Goal: Subscribe to service/newsletter

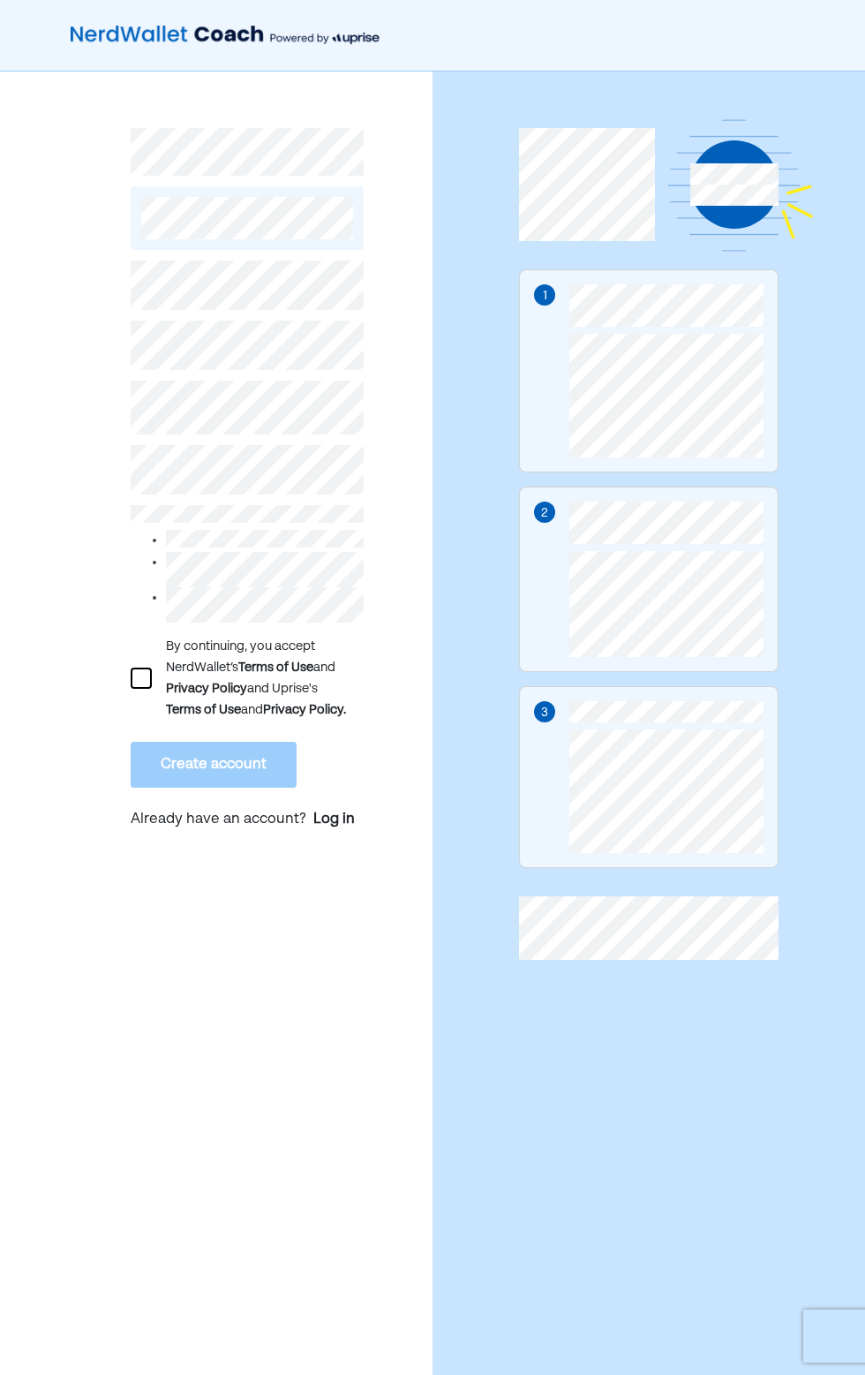
scroll to position [3, 0]
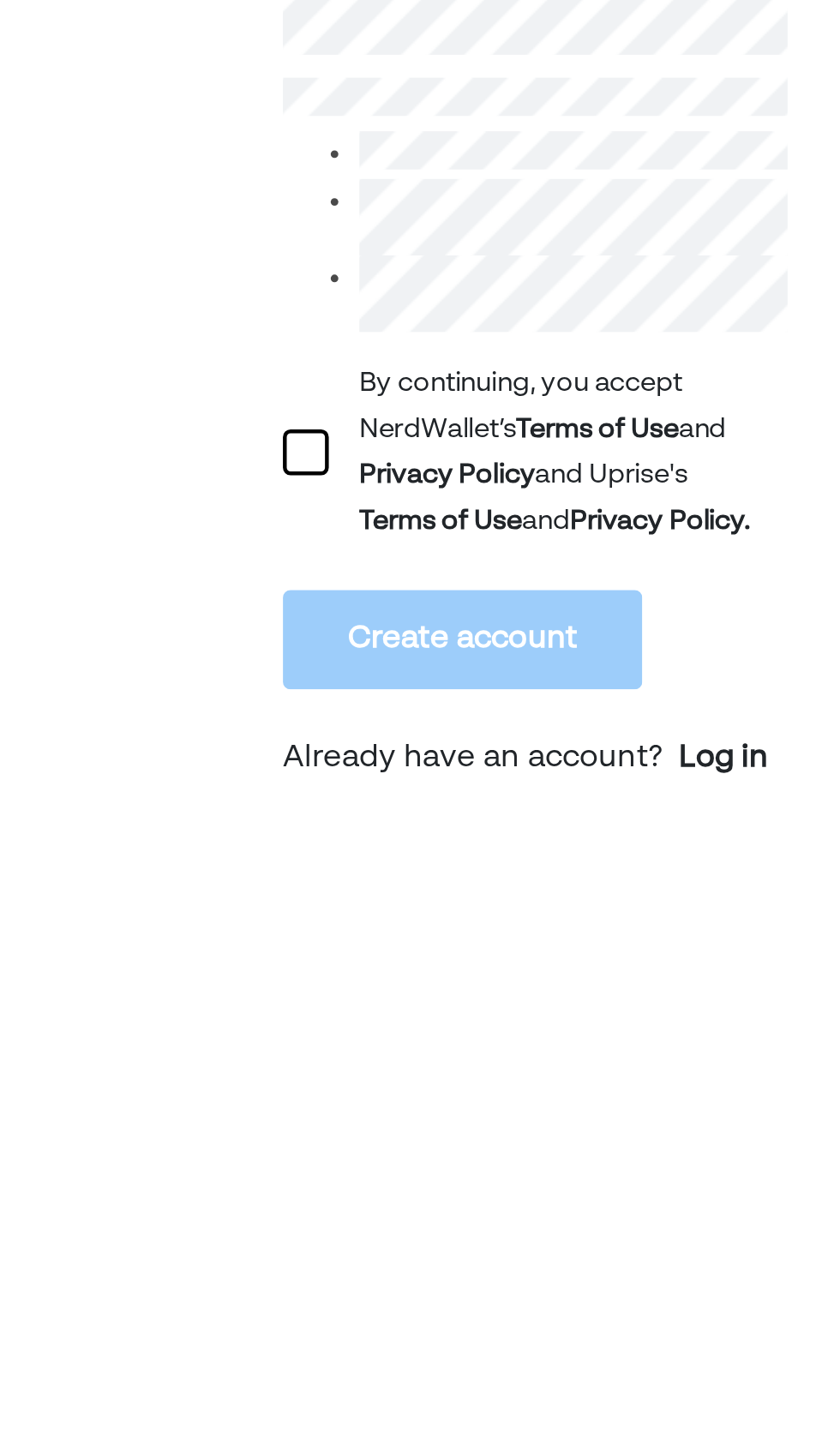
click at [132, 661] on div at bounding box center [137, 656] width 20 height 20
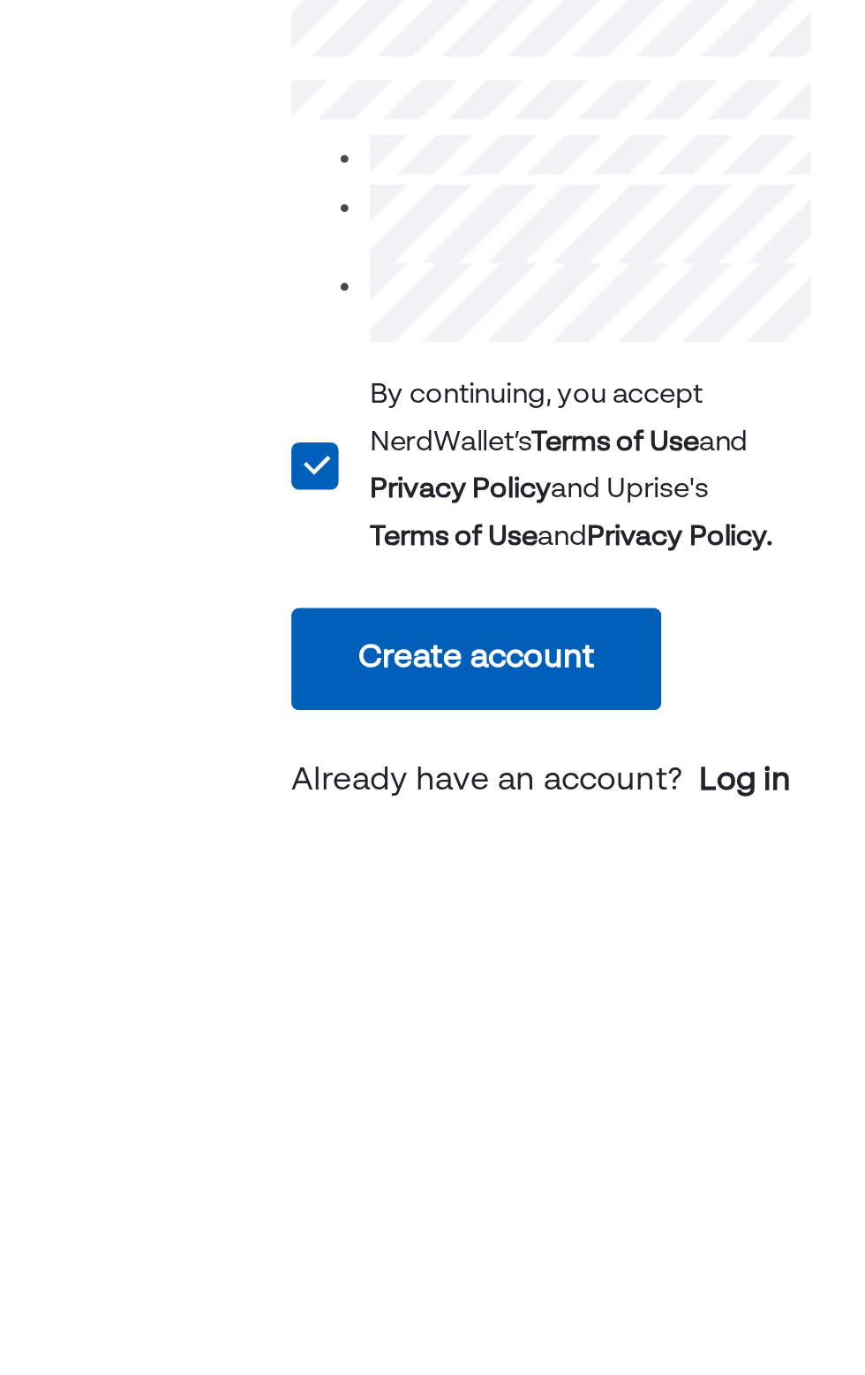
click at [255, 767] on button "Create account" at bounding box center [214, 762] width 166 height 46
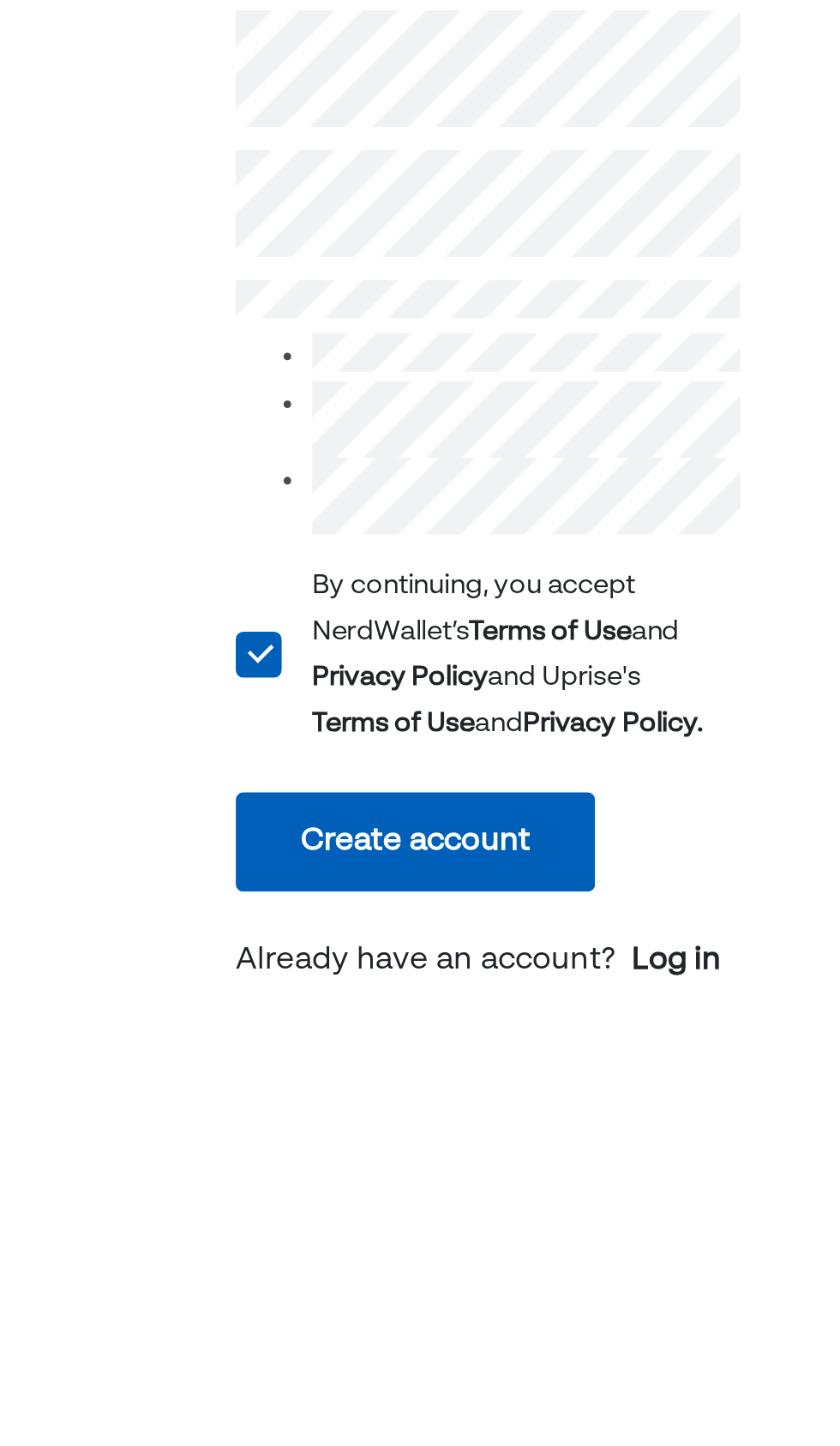
click at [264, 724] on button "Create account" at bounding box center [208, 740] width 161 height 45
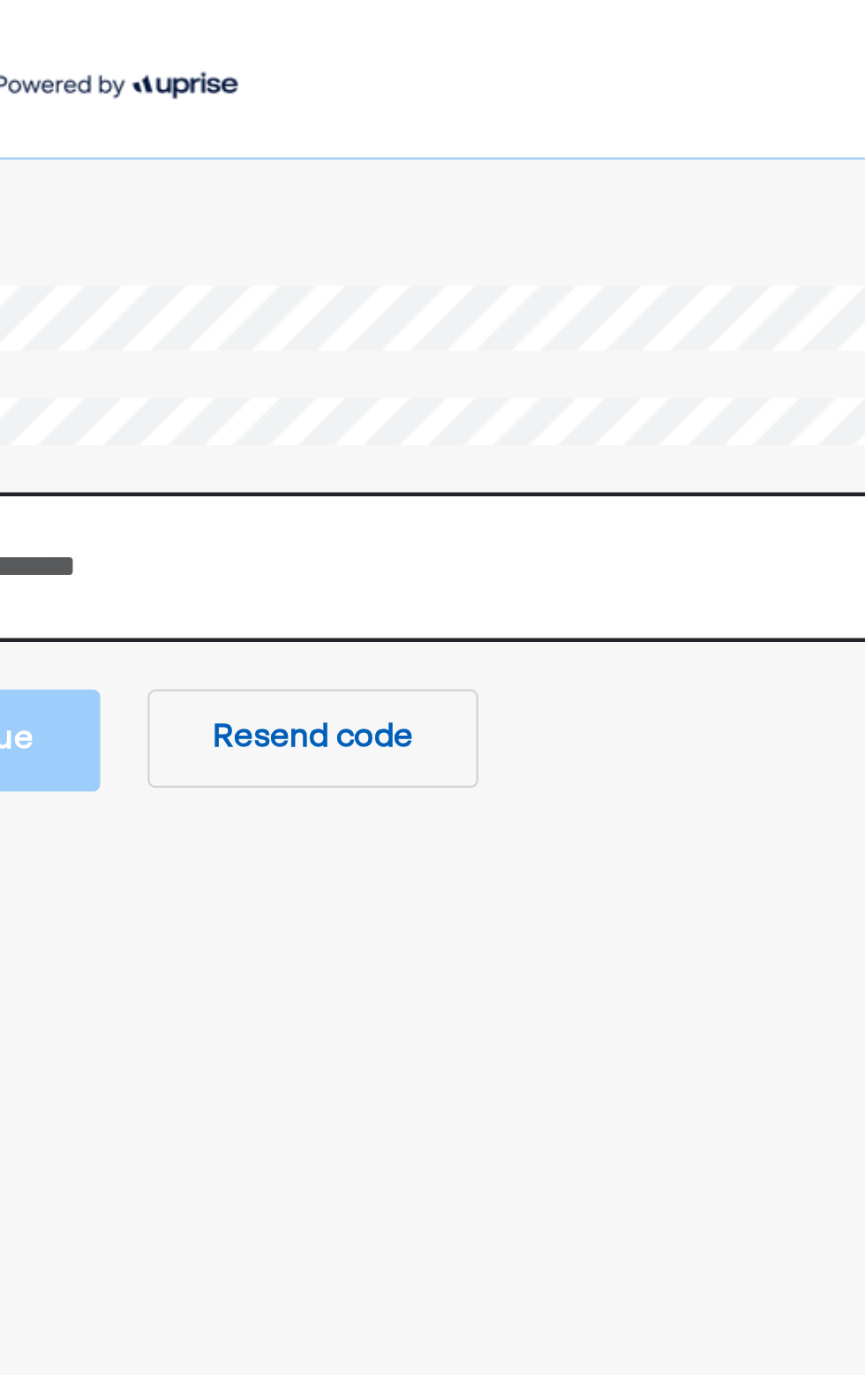
click at [521, 249] on input "number" at bounding box center [432, 254] width 477 height 67
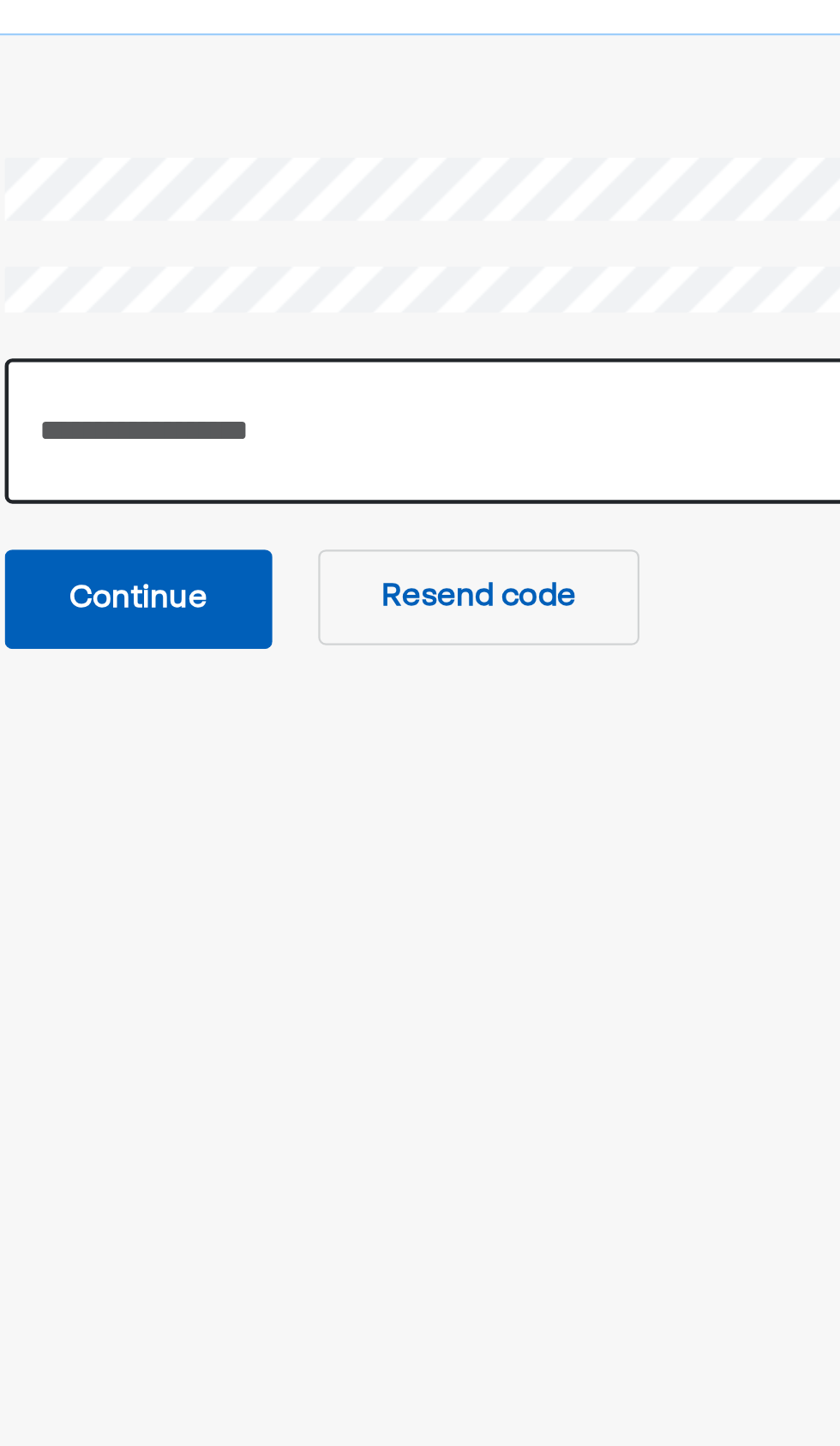
type input "******"
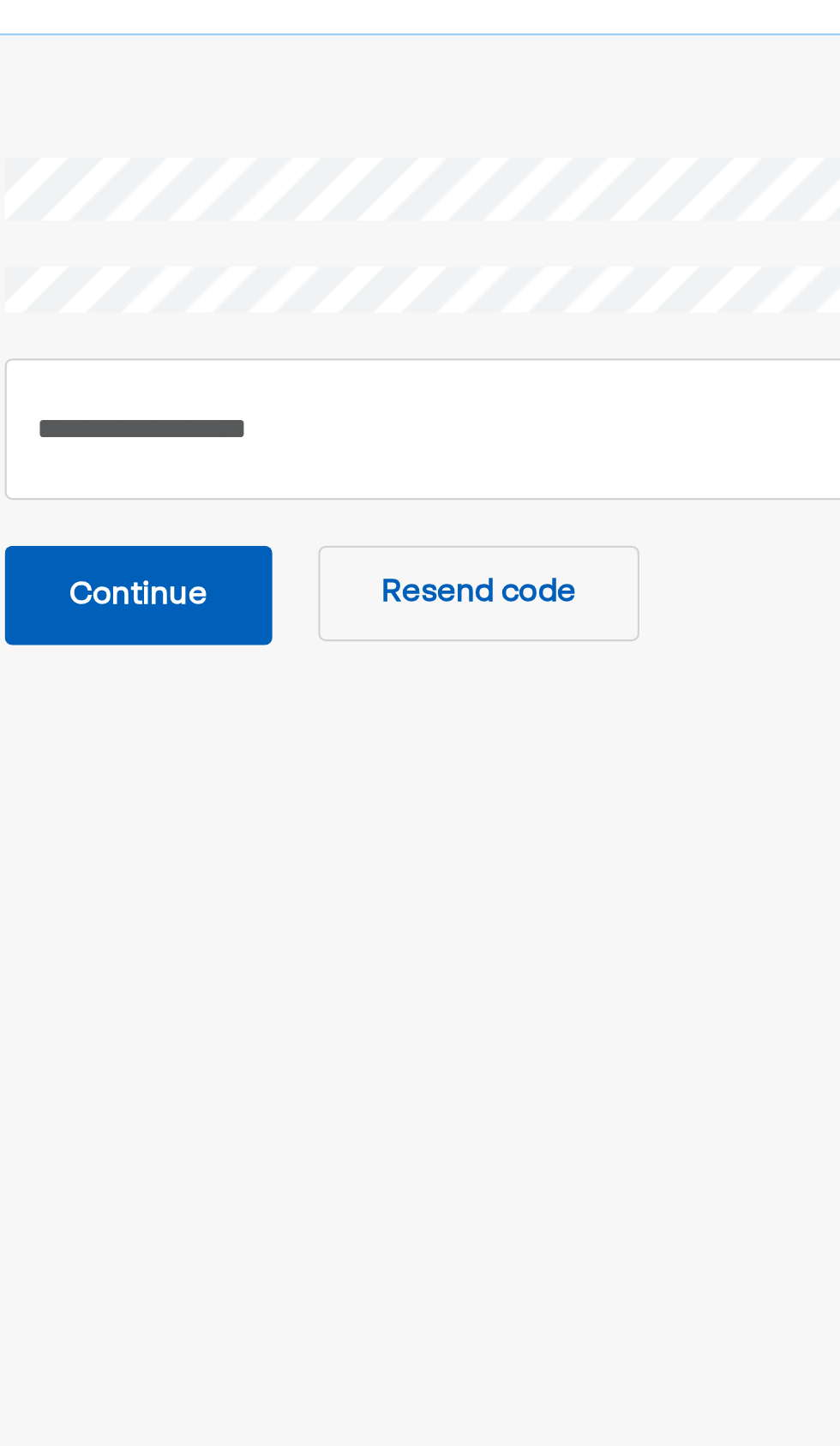
click at [268, 317] on button "Continue" at bounding box center [249, 320] width 120 height 45
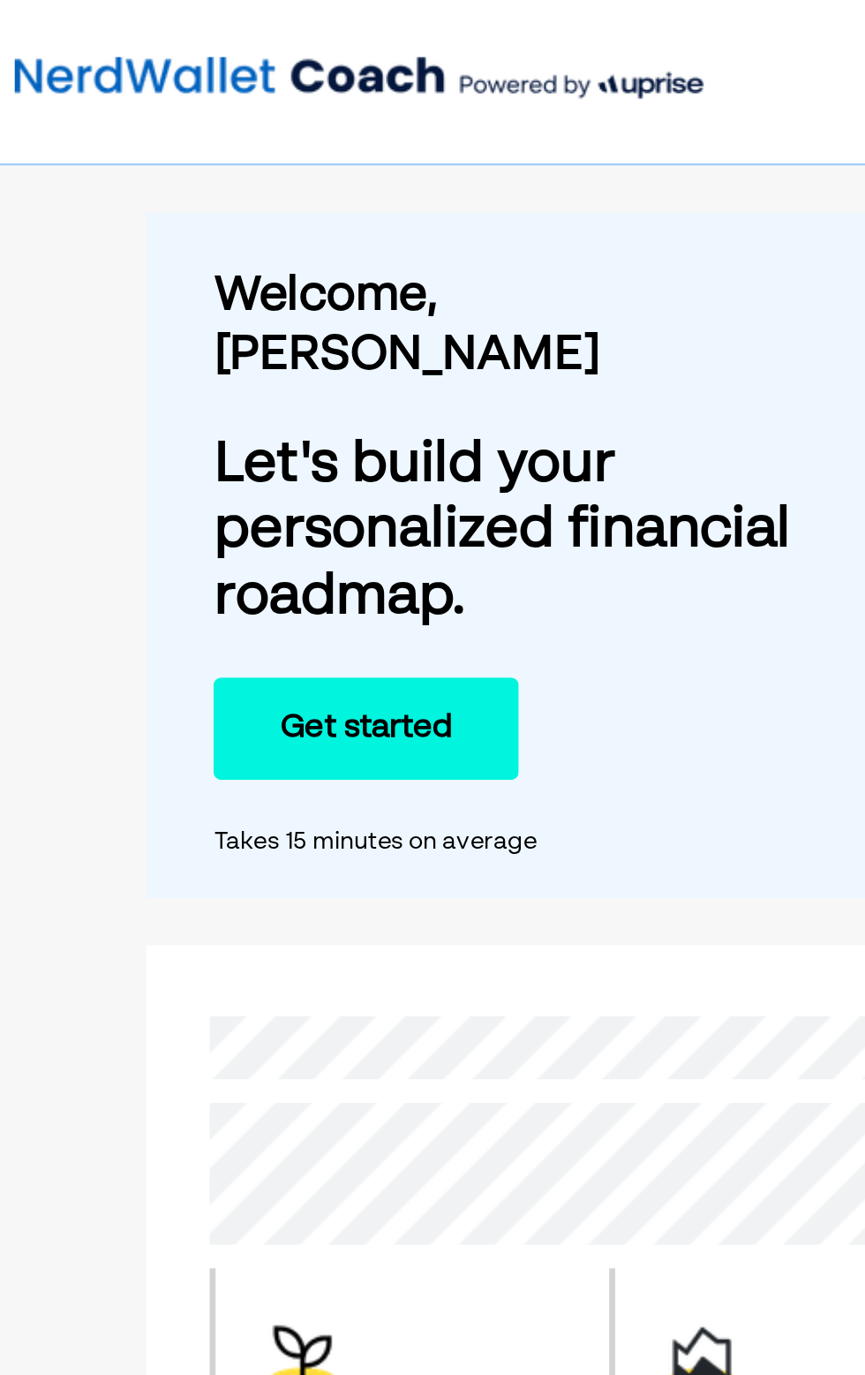
click at [260, 304] on button "Get started" at bounding box center [228, 327] width 137 height 46
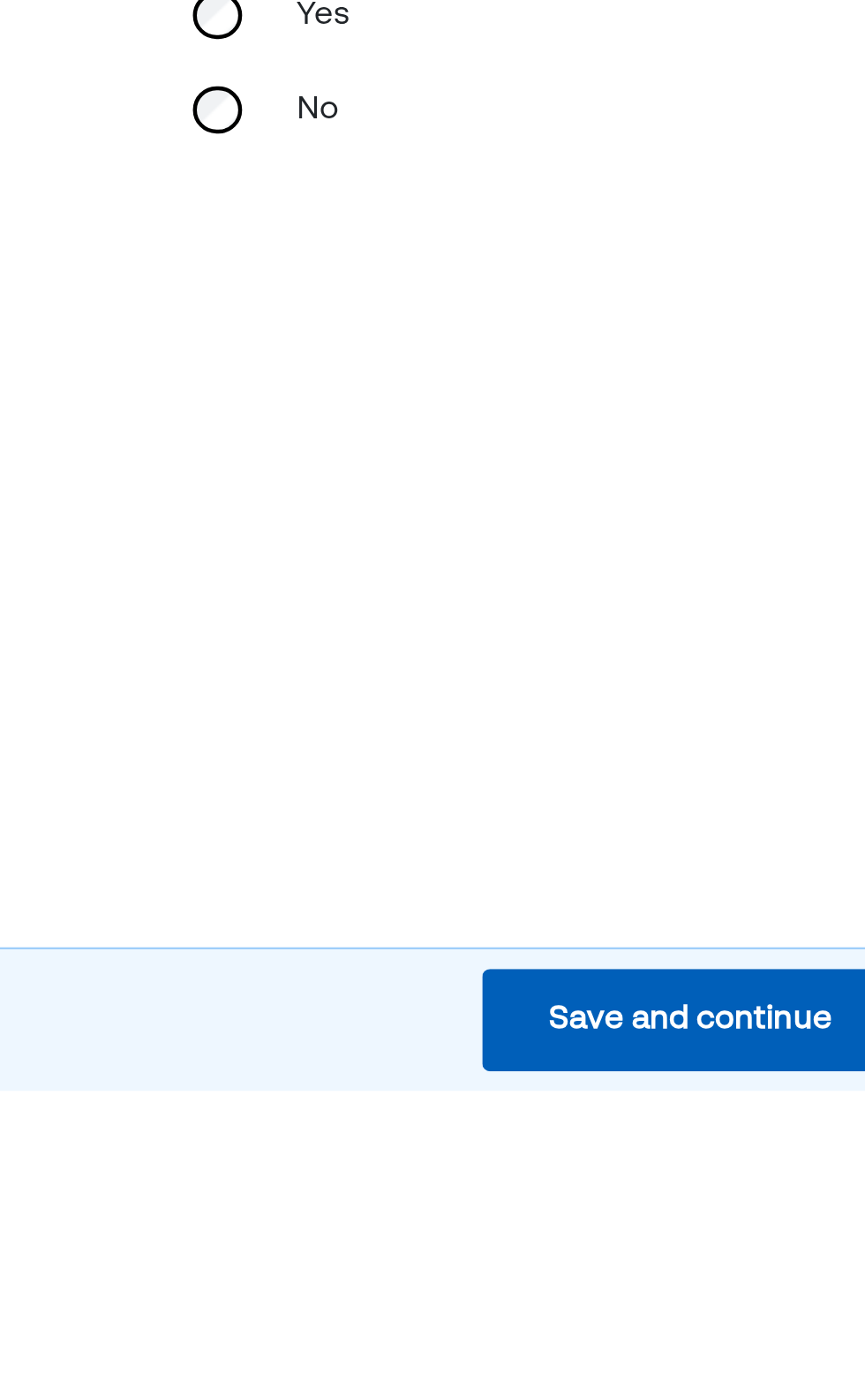
click at [347, 1353] on div "Save and continue" at bounding box center [309, 1342] width 127 height 21
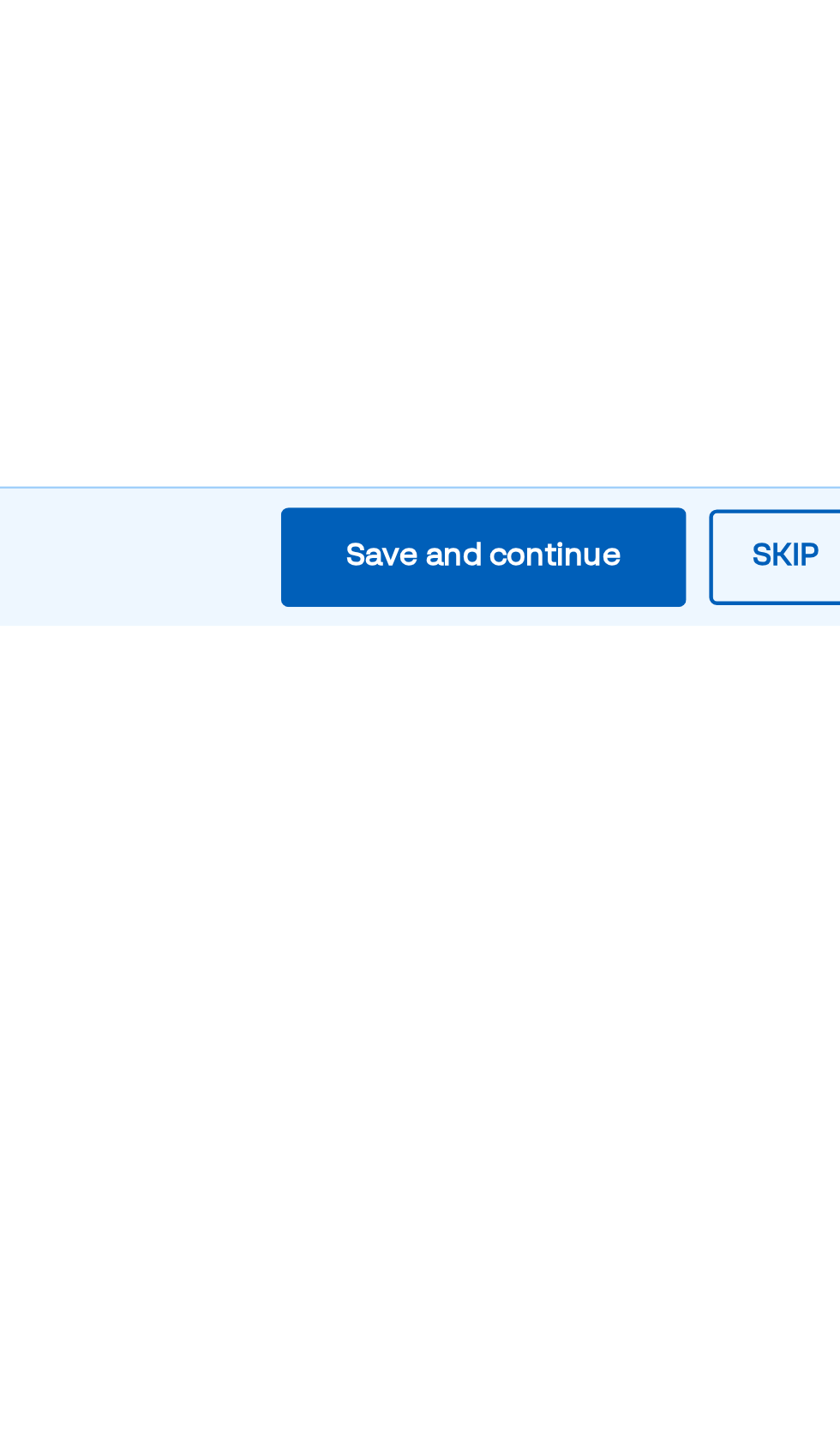
click at [259, 1334] on div "Save and continue" at bounding box center [217, 1415] width 123 height 20
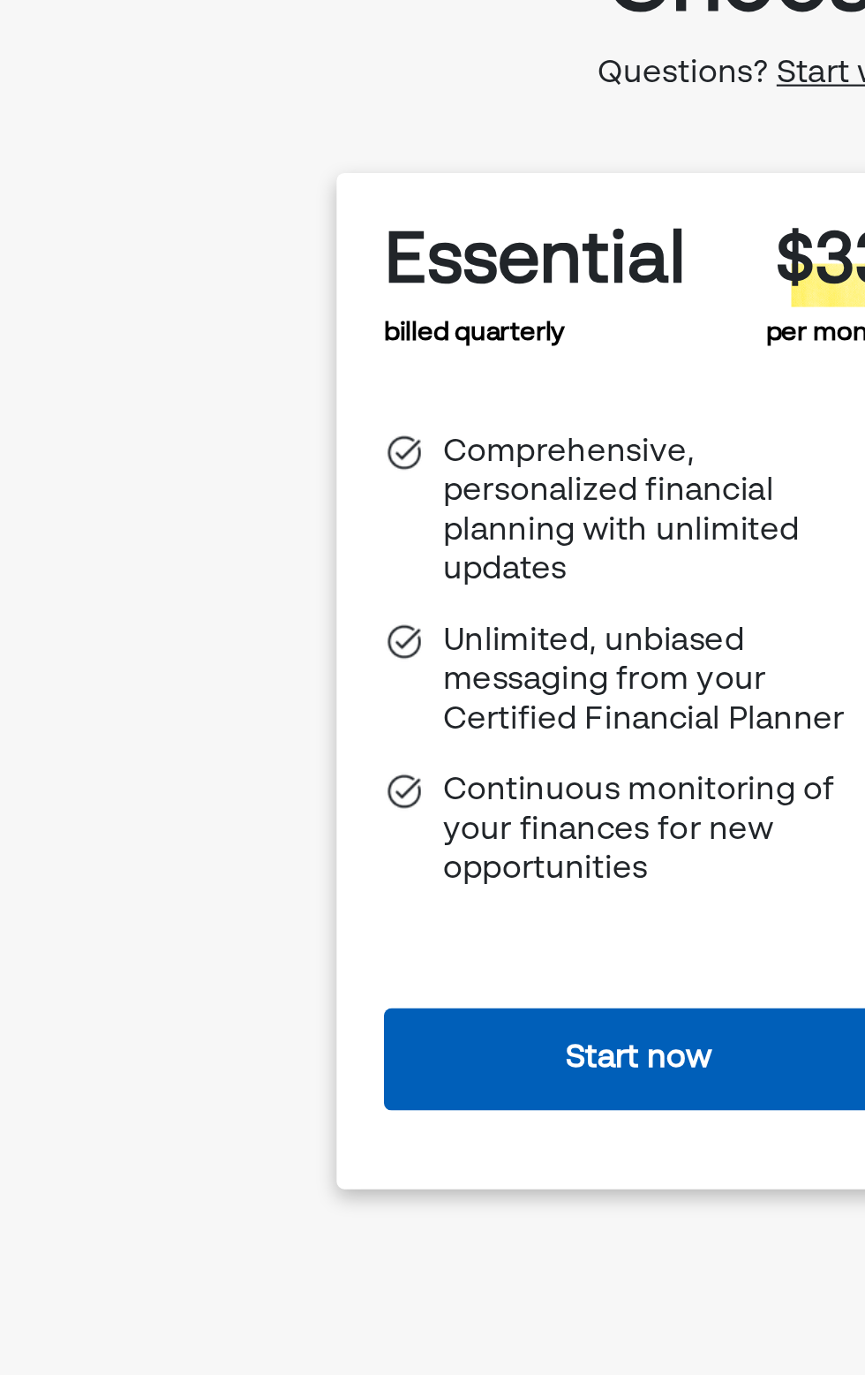
click at [337, 635] on button "Start now" at bounding box center [286, 612] width 229 height 46
